Goal: Check status

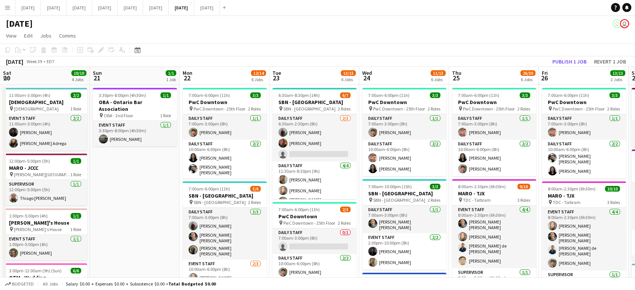
scroll to position [0, 348]
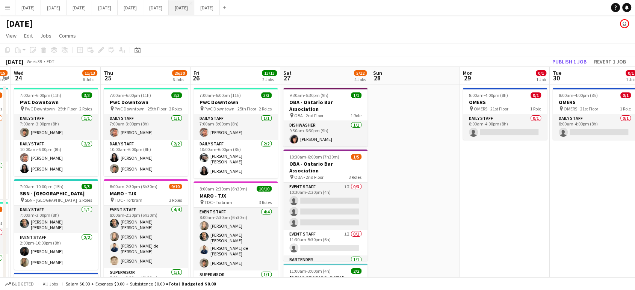
click at [194, 5] on button "[DATE] Close" at bounding box center [182, 7] width 26 height 15
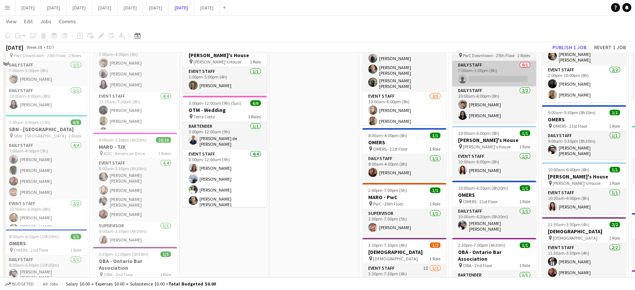
scroll to position [42, 0]
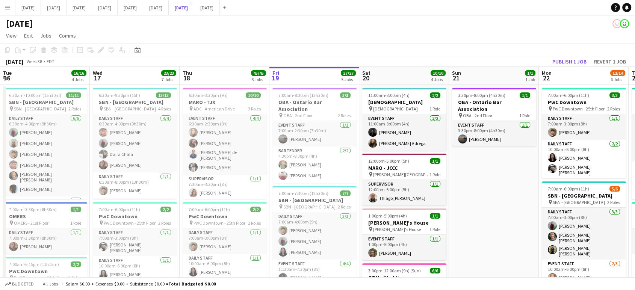
scroll to position [0, 180]
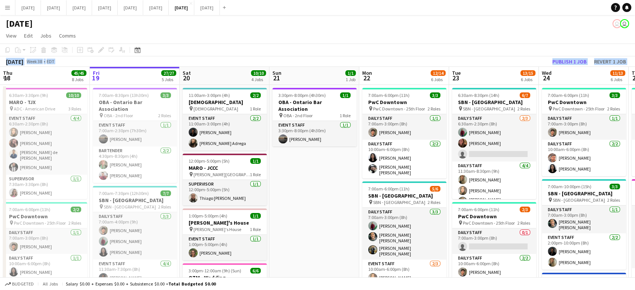
drag, startPoint x: 437, startPoint y: 41, endPoint x: 239, endPoint y: 69, distance: 200.3
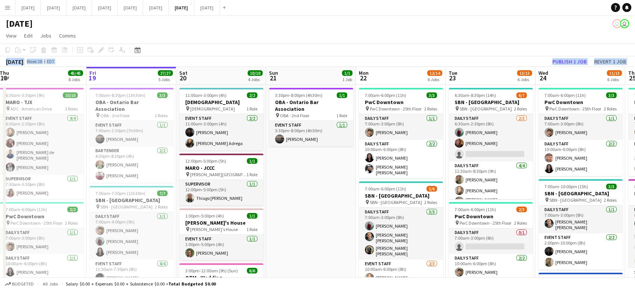
click at [415, 30] on app-page-menu "View Day view expanded Day view collapsed Month view Date picker Jump to [DATE]…" at bounding box center [317, 36] width 635 height 14
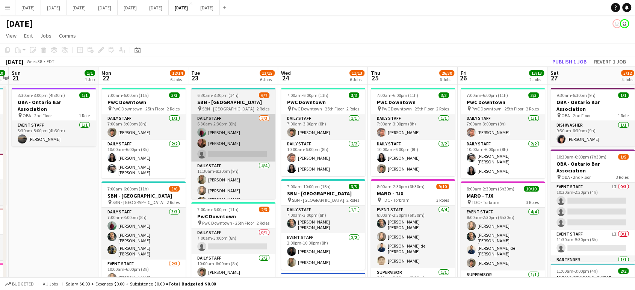
drag, startPoint x: 438, startPoint y: 135, endPoint x: 258, endPoint y: 156, distance: 181.1
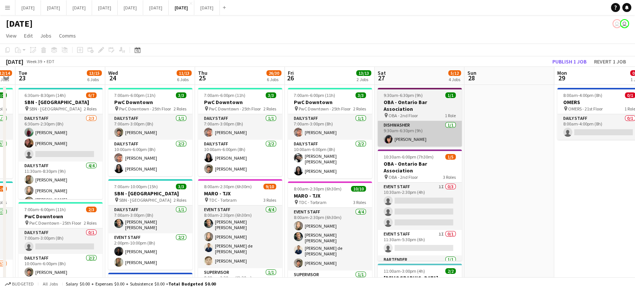
drag, startPoint x: 512, startPoint y: 125, endPoint x: 441, endPoint y: 131, distance: 70.8
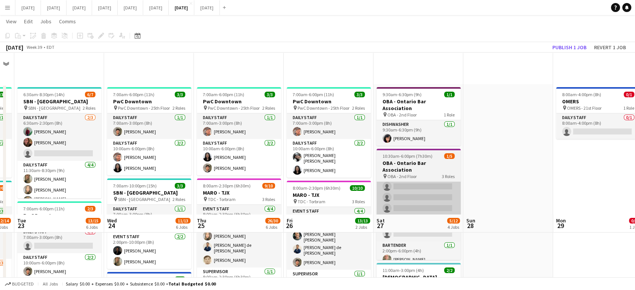
scroll to position [250, 0]
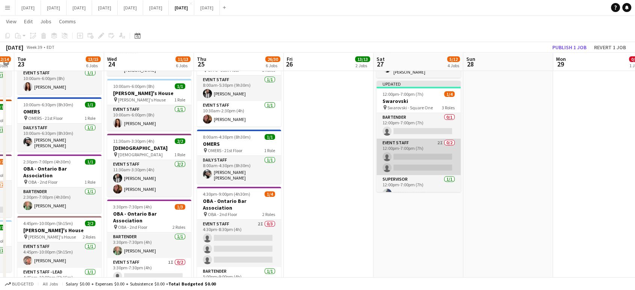
click at [427, 151] on app-card-role "Event Staff 2I 0/2 12:00pm-7:00pm (7h) single-neutral-actions single-neutral-ac…" at bounding box center [418, 157] width 84 height 36
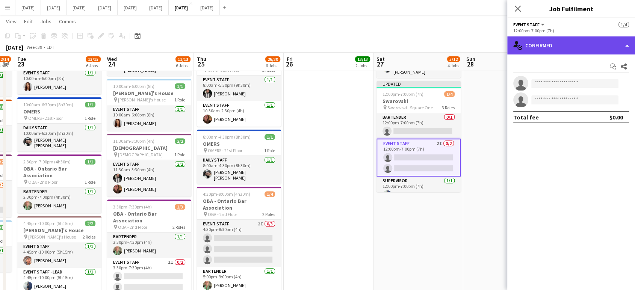
click at [628, 46] on div "single-neutral-actions-check-2 Confirmed" at bounding box center [571, 45] width 128 height 18
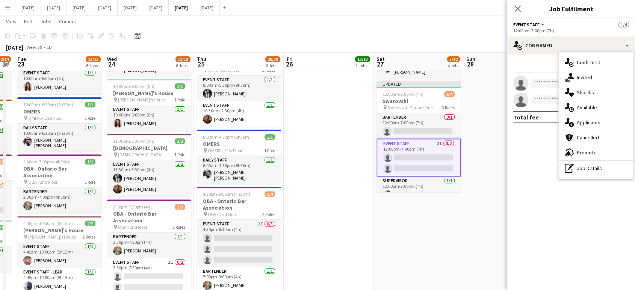
drag, startPoint x: 593, startPoint y: 79, endPoint x: 604, endPoint y: 78, distance: 11.4
click at [592, 79] on div "single-neutral-actions-share-1 Invited" at bounding box center [596, 77] width 74 height 15
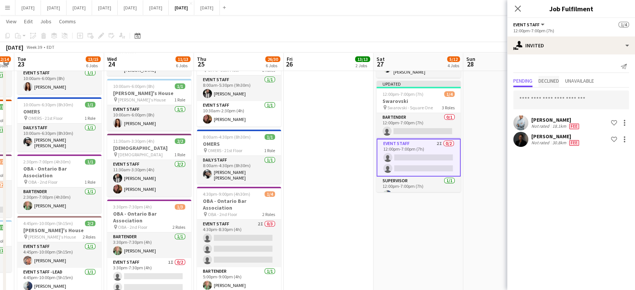
click at [549, 82] on span "Declined" at bounding box center [548, 80] width 21 height 5
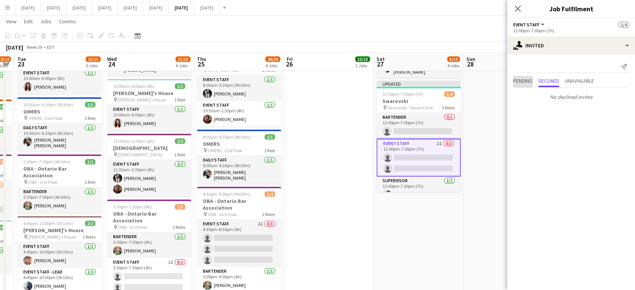
click at [526, 80] on span "Pending" at bounding box center [522, 80] width 19 height 5
